Goal: Find specific page/section: Find specific page/section

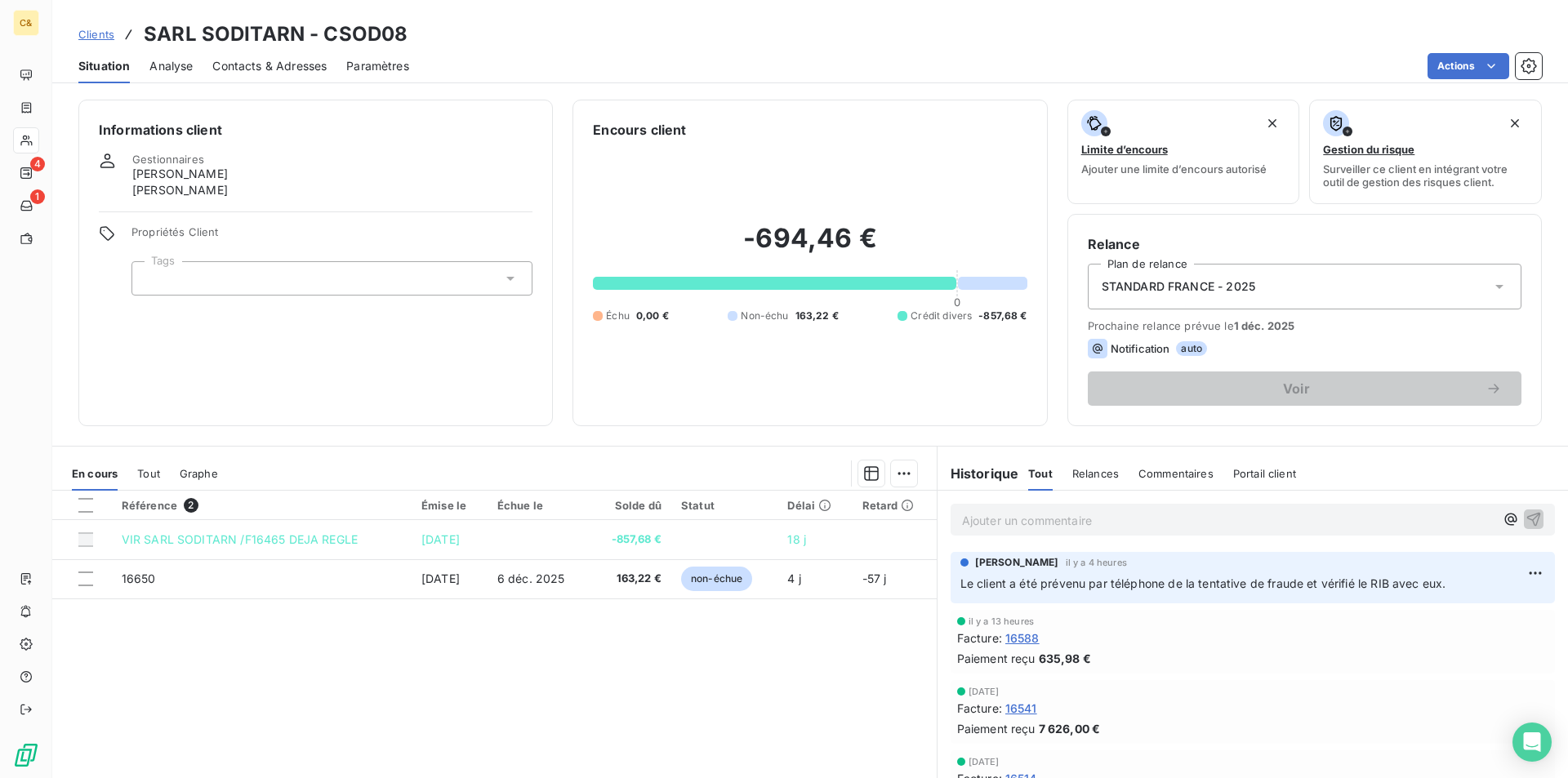
scroll to position [571, 0]
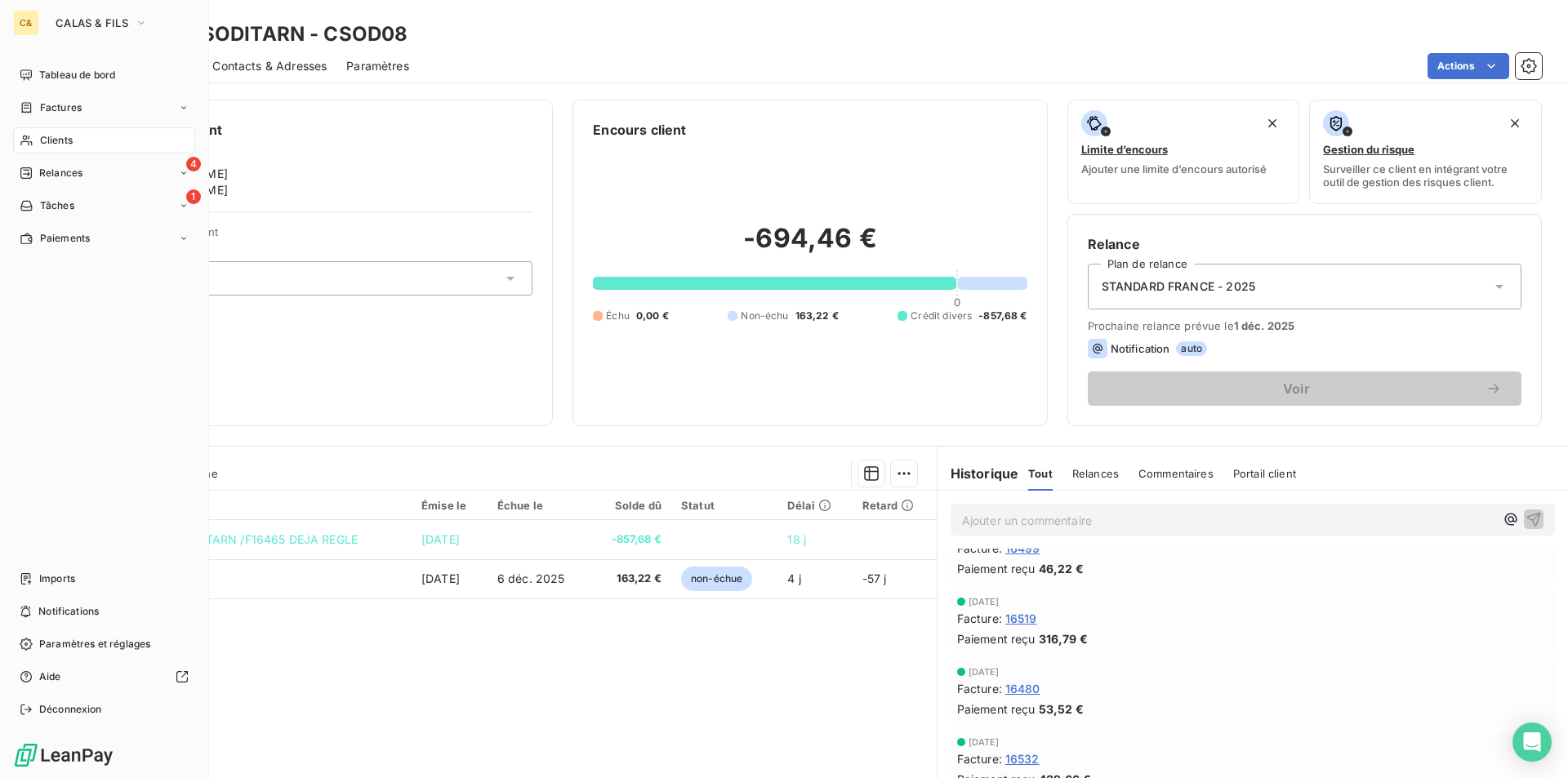
click at [59, 134] on span "Clients" at bounding box center [56, 141] width 33 height 15
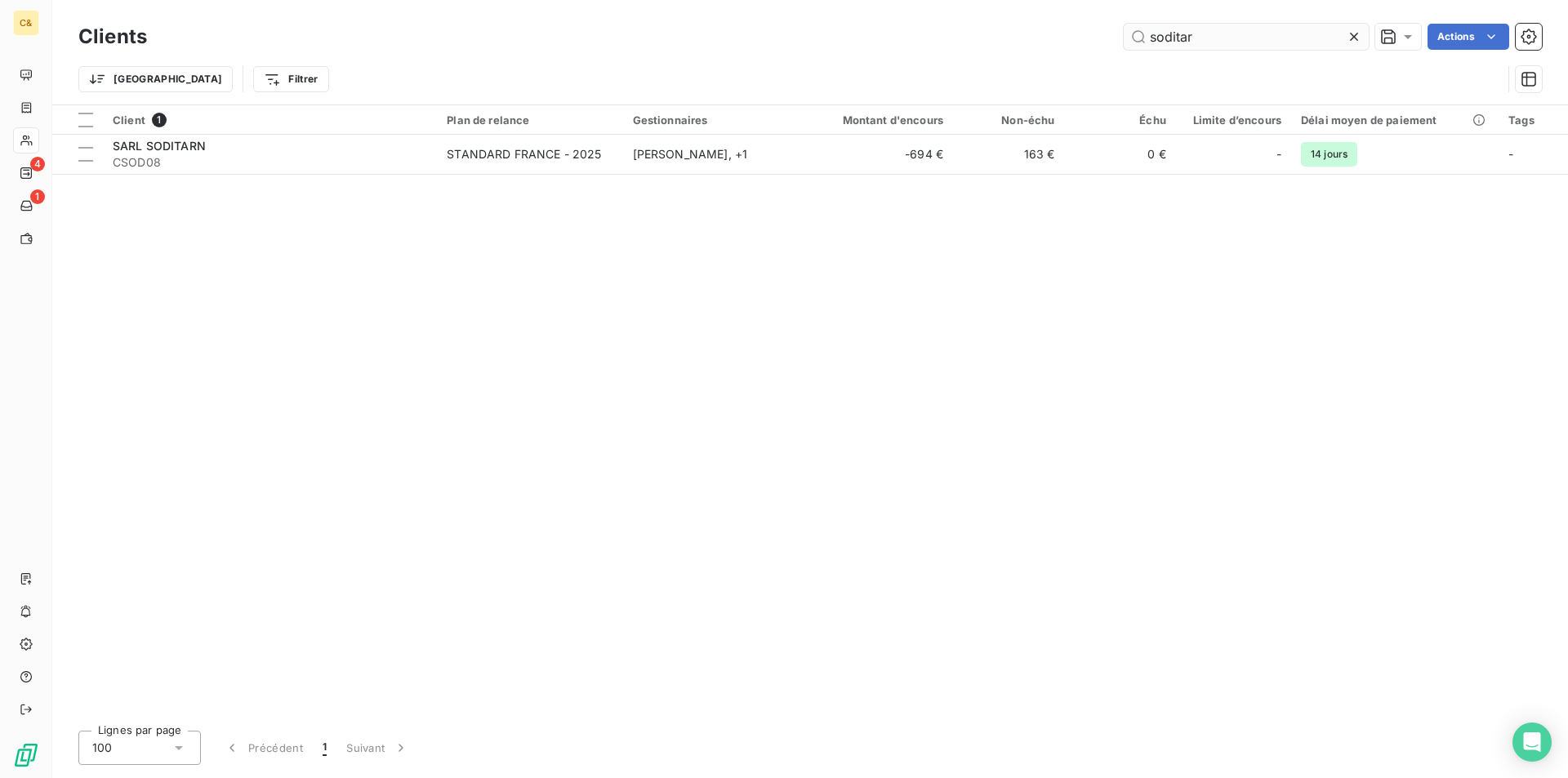
drag, startPoint x: 1210, startPoint y: 37, endPoint x: 1125, endPoint y: 38, distance: 85.0
click at [1125, 38] on input "soditar" at bounding box center [1245, 37] width 244 height 26
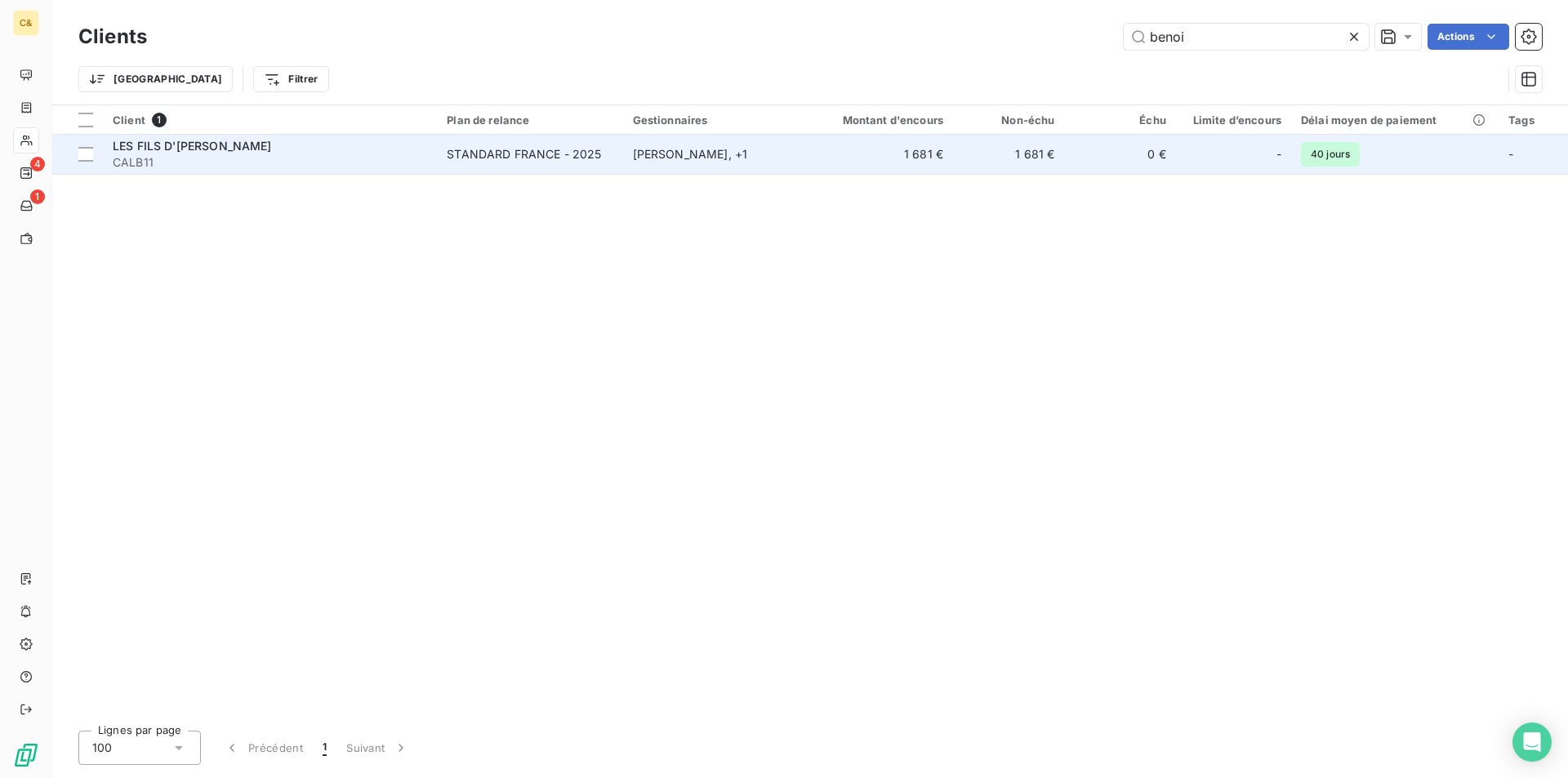
type input "benoi"
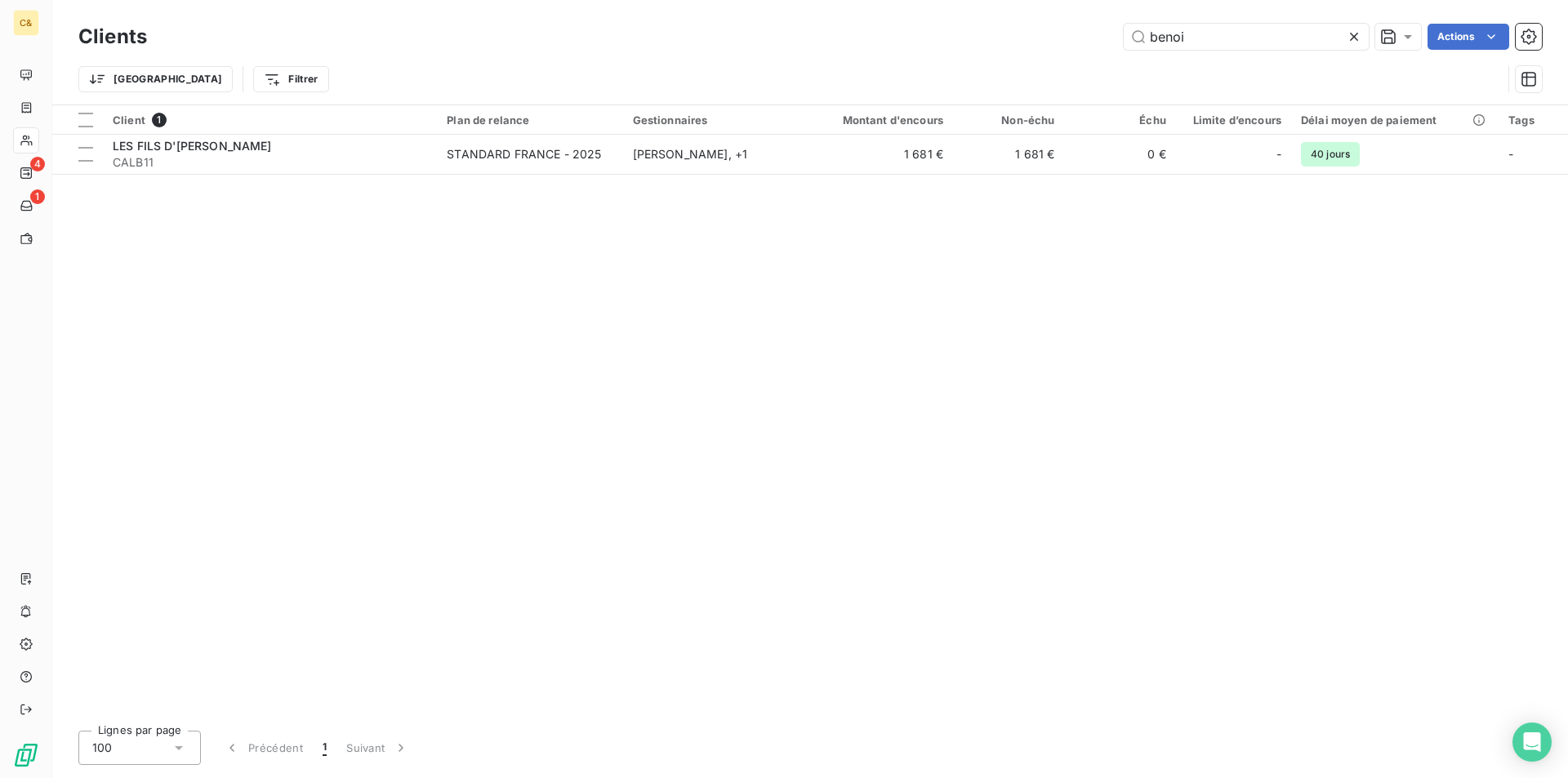
drag, startPoint x: 394, startPoint y: 160, endPoint x: 430, endPoint y: 196, distance: 50.9
click at [394, 160] on span "CALB11" at bounding box center [269, 161] width 314 height 16
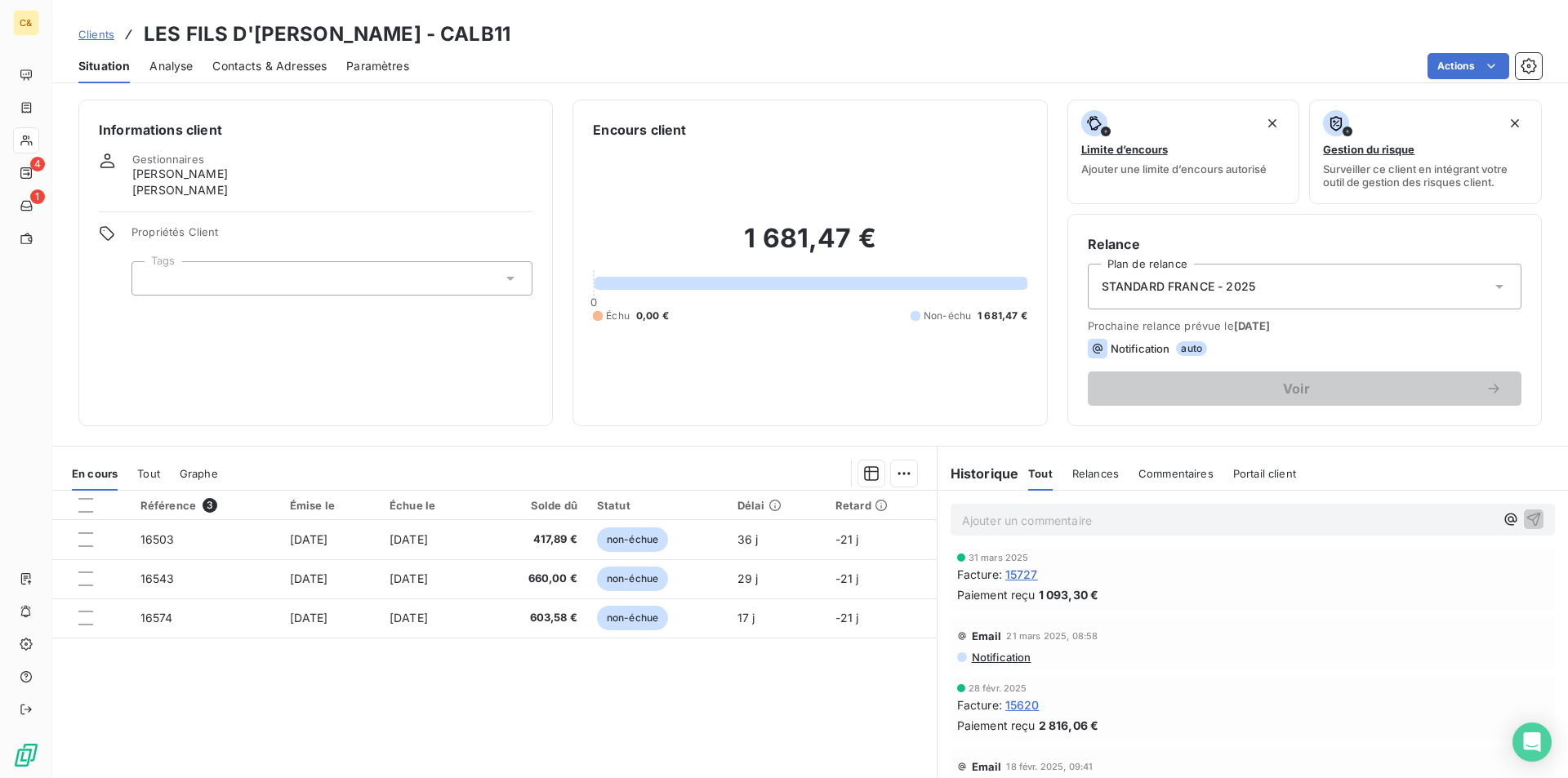
scroll to position [1388, 0]
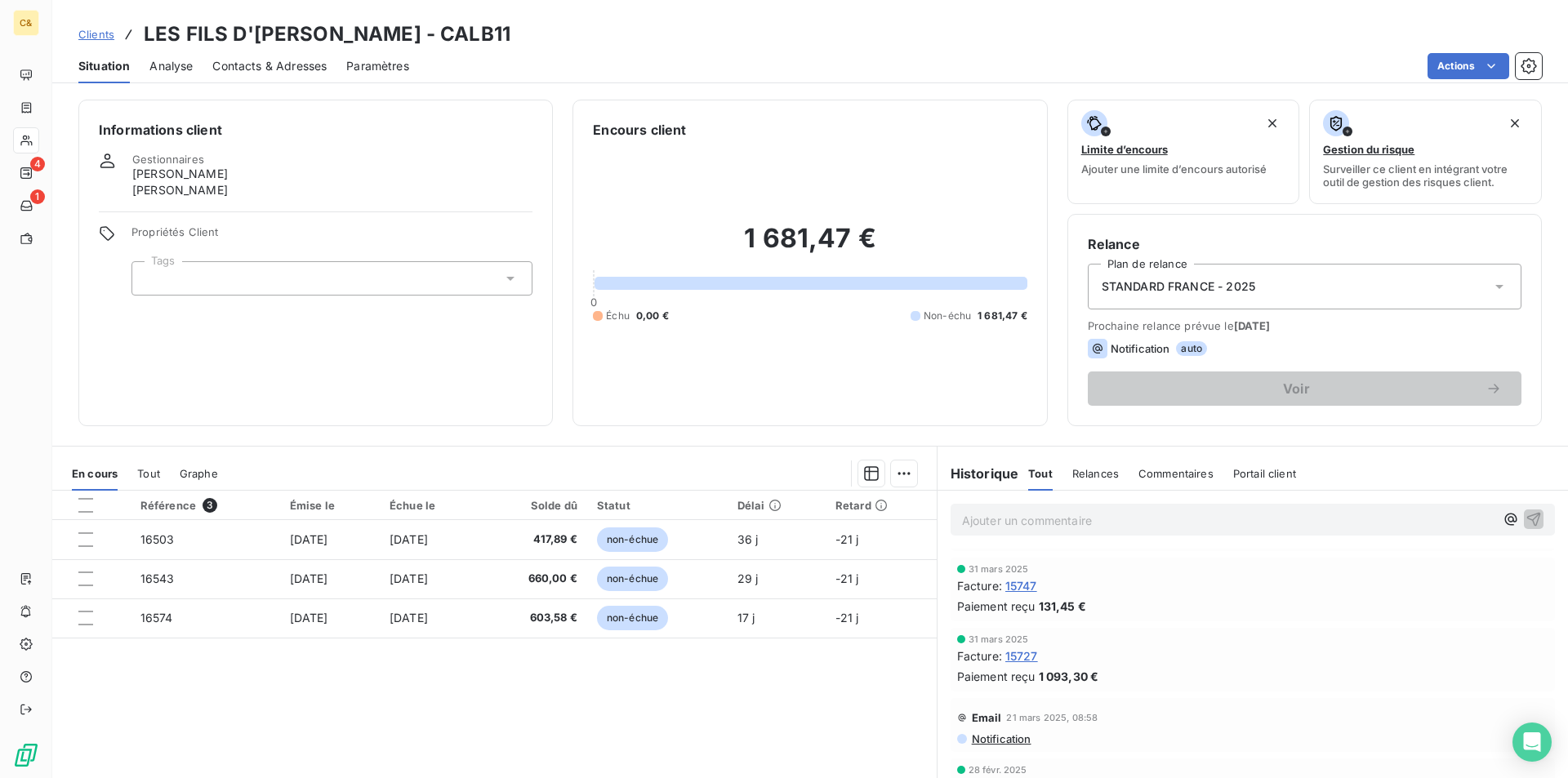
click at [684, 665] on div "Référence 3 Émise le Échue le Solde dû Statut Délai Retard 16503 [DATE] [DATE] …" at bounding box center [494, 648] width 885 height 314
click at [281, 66] on span "Contacts & Adresses" at bounding box center [269, 65] width 114 height 16
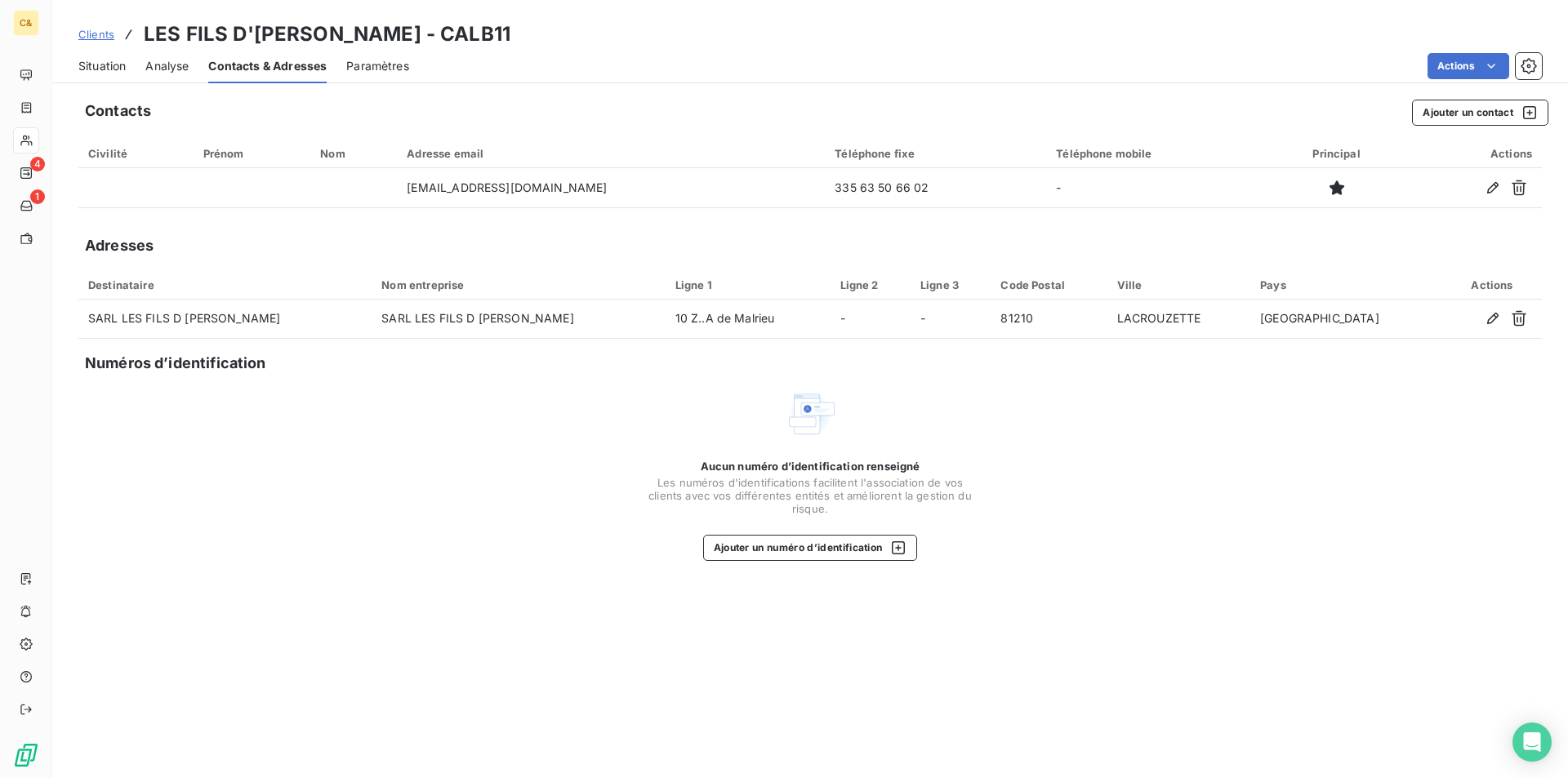
click at [99, 64] on span "Situation" at bounding box center [102, 65] width 47 height 16
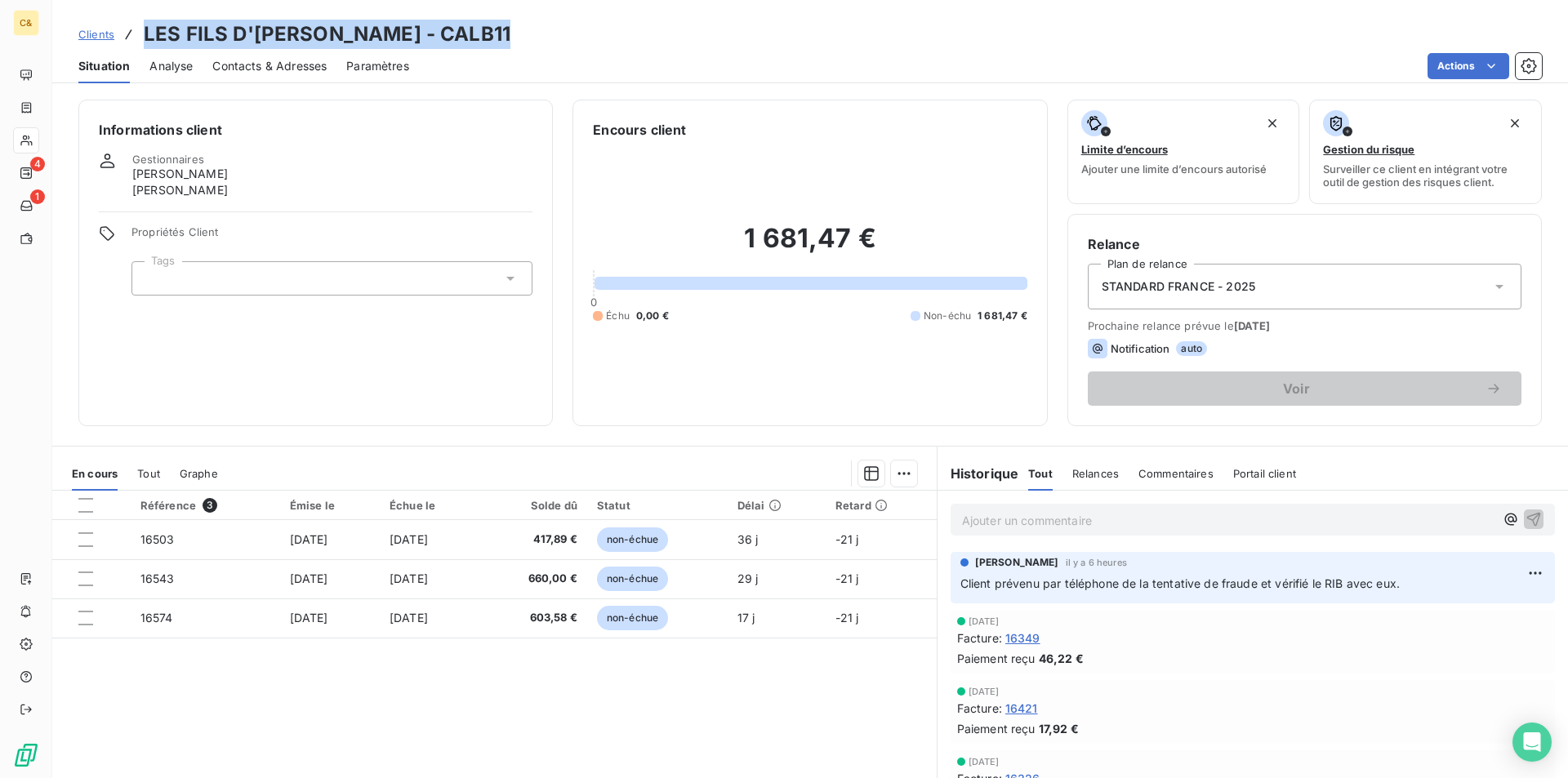
drag, startPoint x: 494, startPoint y: 33, endPoint x: 136, endPoint y: 36, distance: 358.0
click at [136, 36] on div "Clients LES FILS D'[PERSON_NAME] - CALB11" at bounding box center [295, 34] width 432 height 29
copy h3 "LES FILS D'[PERSON_NAME] - CALB11"
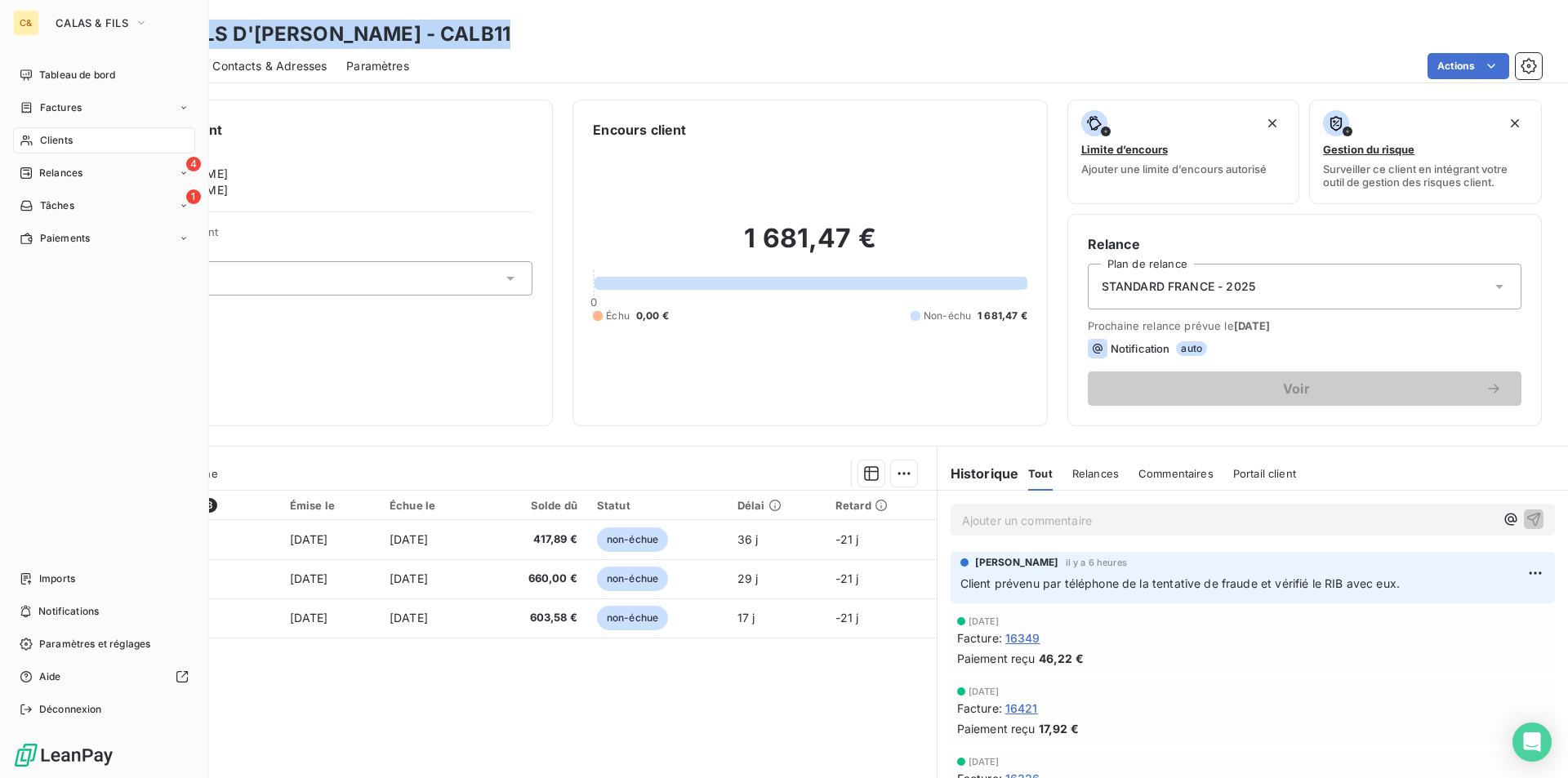
drag, startPoint x: 56, startPoint y: 138, endPoint x: 80, endPoint y: 138, distance: 24.0
click at [56, 138] on span "Clients" at bounding box center [56, 141] width 33 height 15
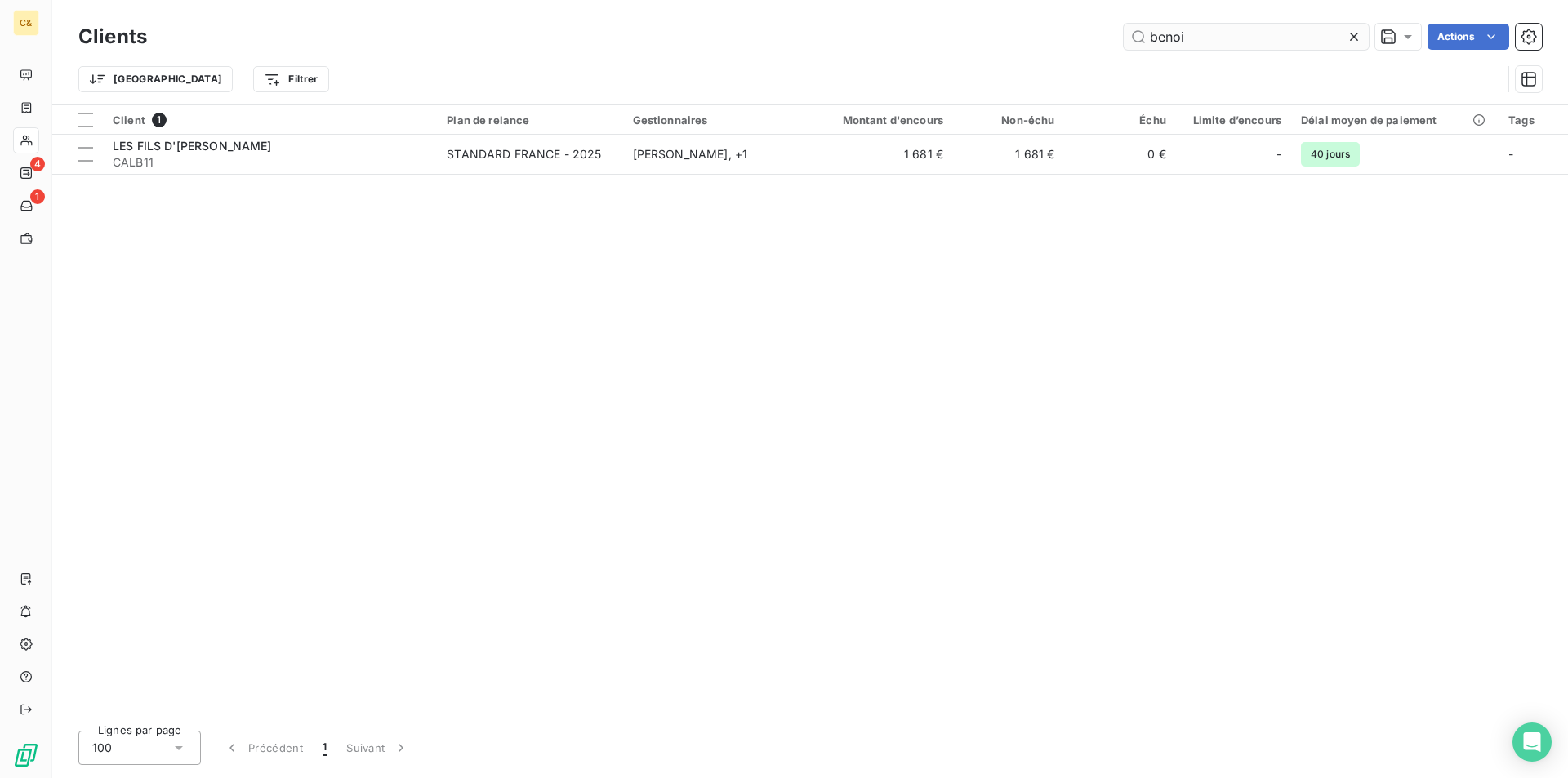
drag, startPoint x: 1216, startPoint y: 34, endPoint x: 1126, endPoint y: 33, distance: 90.0
click at [1126, 34] on input "benoi" at bounding box center [1245, 37] width 244 height 26
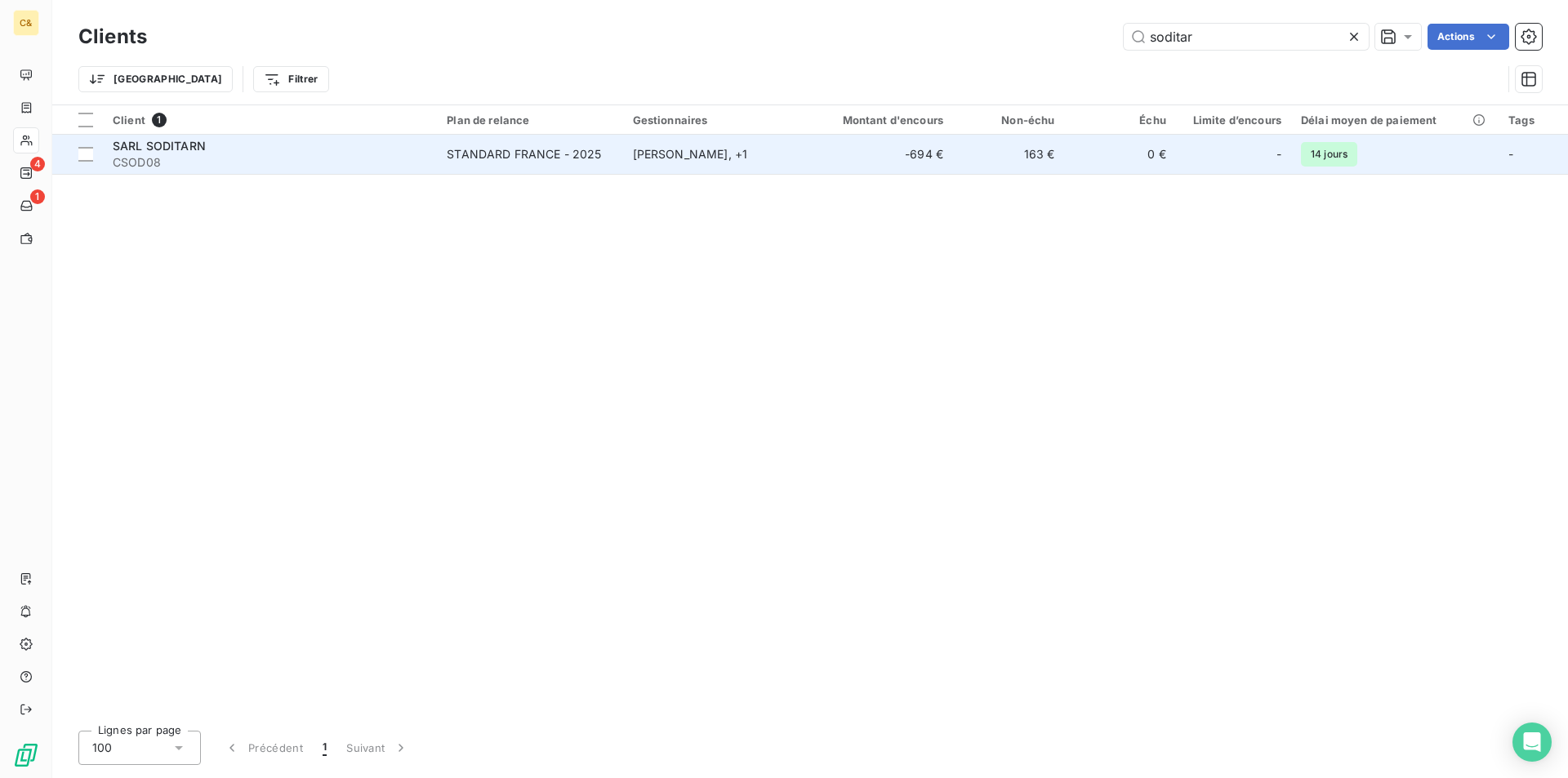
type input "soditar"
click at [404, 144] on div "SARL SODITARN" at bounding box center [269, 145] width 314 height 16
